Goal: Information Seeking & Learning: Check status

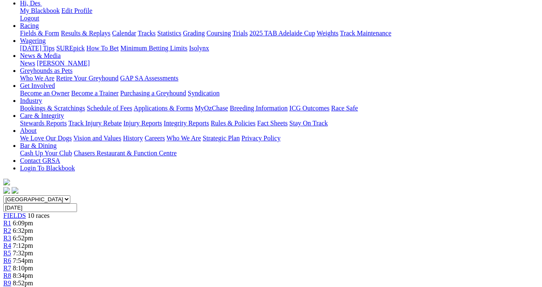
scroll to position [0, 1]
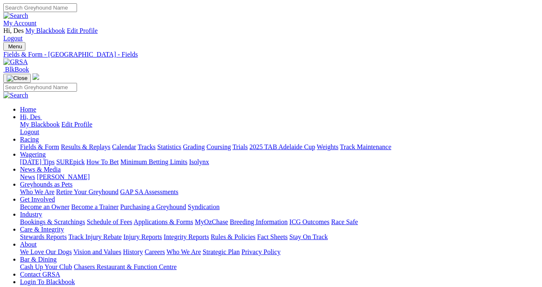
click at [43, 143] on link "Fields & Form" at bounding box center [39, 146] width 39 height 7
click at [90, 143] on link "Results & Replays" at bounding box center [86, 146] width 50 height 7
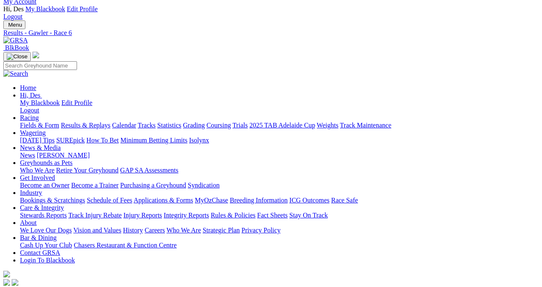
scroll to position [26, 0]
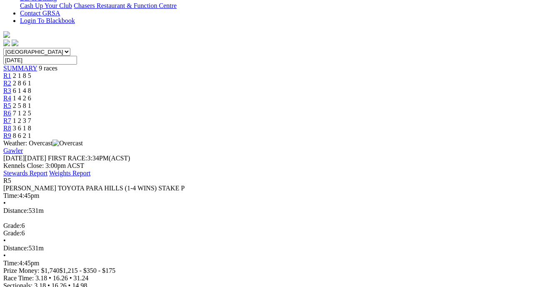
scroll to position [264, 0]
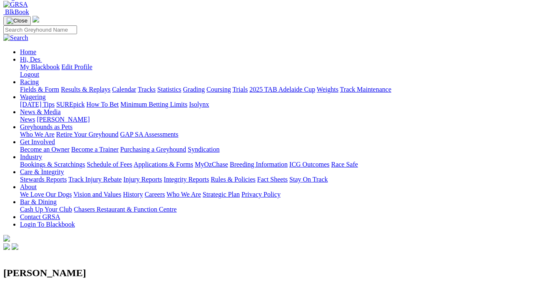
scroll to position [0, 1]
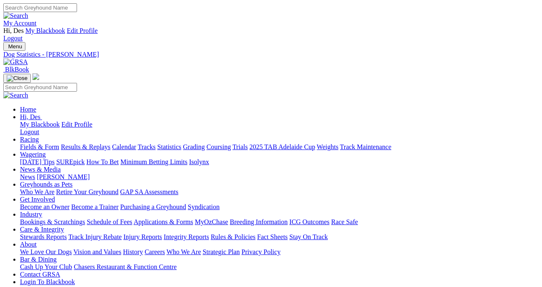
click at [87, 143] on link "Results & Replays" at bounding box center [86, 146] width 50 height 7
